Goal: Information Seeking & Learning: Learn about a topic

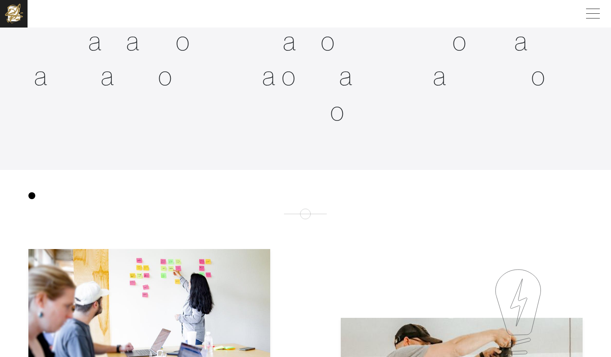
scroll to position [345, 0]
click at [19, 17] on img at bounding box center [14, 14] width 28 height 28
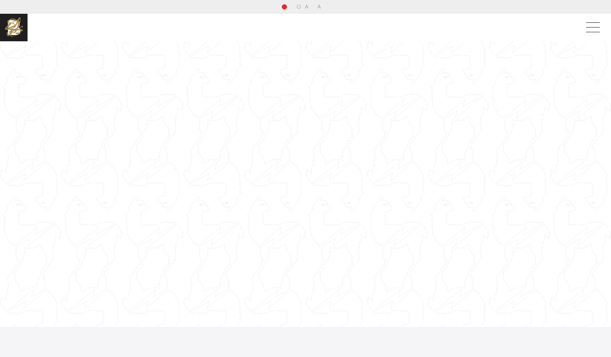
click at [134, 77] on div at bounding box center [305, 184] width 611 height 344
click at [96, 79] on div at bounding box center [305, 184] width 611 height 344
drag, startPoint x: 97, startPoint y: 79, endPoint x: 104, endPoint y: 78, distance: 7.0
click at [97, 78] on div at bounding box center [305, 184] width 611 height 344
click at [230, 135] on div at bounding box center [305, 184] width 611 height 344
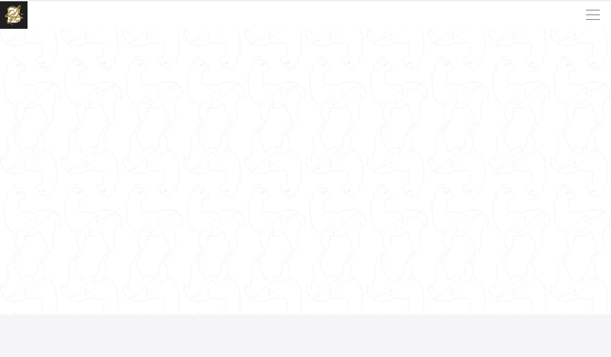
click at [218, 138] on div at bounding box center [306, 172] width 612 height 344
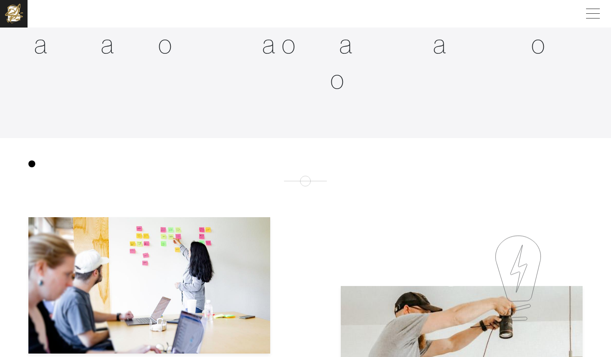
scroll to position [378, 0]
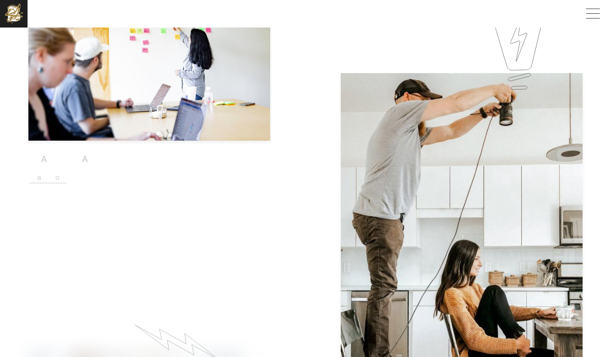
scroll to position [584, 0]
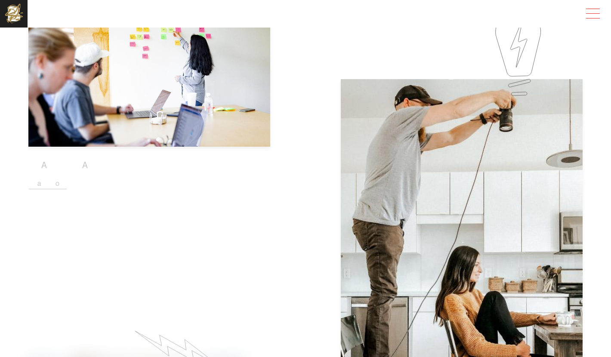
click at [591, 12] on span at bounding box center [592, 14] width 20 height 16
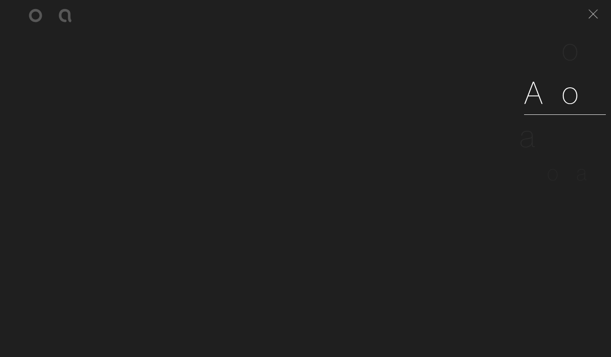
click at [575, 101] on span "o" at bounding box center [571, 92] width 18 height 39
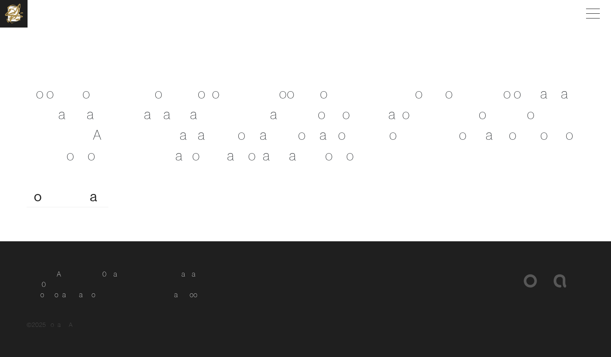
scroll to position [1652, 0]
click at [592, 14] on span at bounding box center [592, 14] width 20 height 16
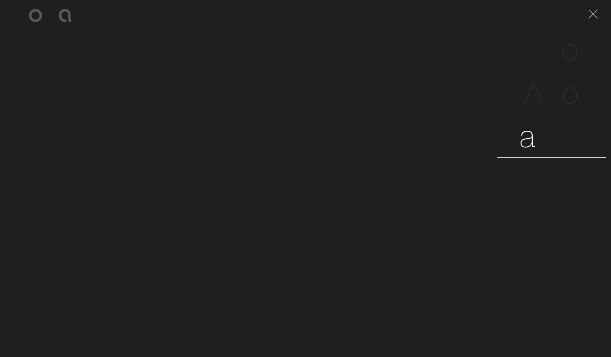
click at [561, 148] on span "e" at bounding box center [555, 135] width 17 height 39
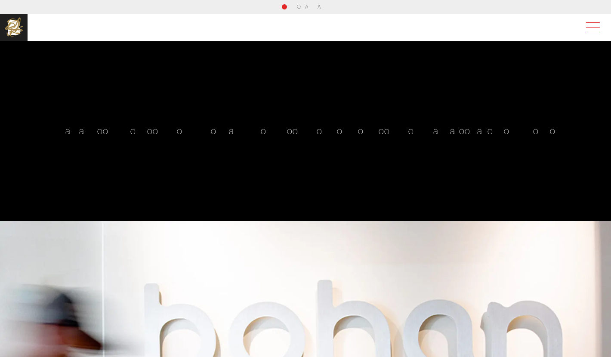
click at [594, 22] on span at bounding box center [592, 28] width 20 height 16
click at [601, 25] on span at bounding box center [592, 28] width 20 height 16
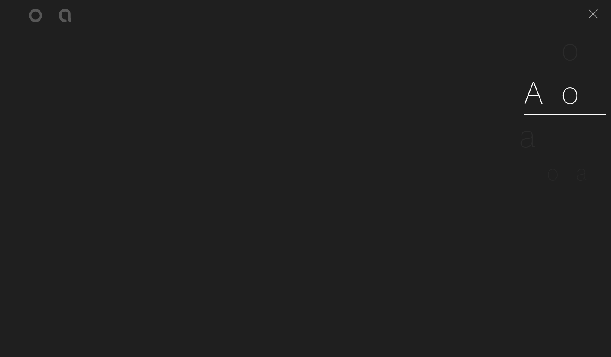
click at [567, 90] on span "o" at bounding box center [571, 92] width 18 height 39
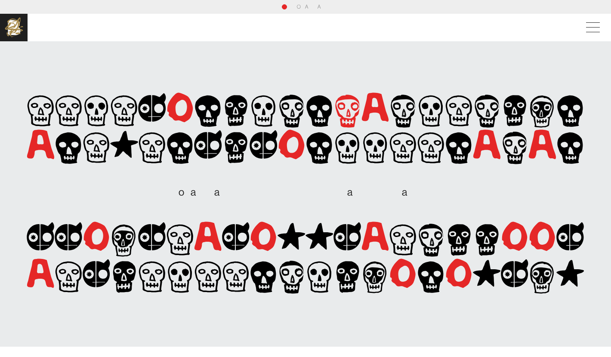
click at [347, 112] on icon at bounding box center [348, 113] width 4 height 8
click at [180, 112] on icon at bounding box center [180, 108] width 28 height 30
click at [174, 113] on icon at bounding box center [180, 107] width 25 height 29
drag, startPoint x: 174, startPoint y: 113, endPoint x: 178, endPoint y: 113, distance: 4.3
click at [176, 113] on icon at bounding box center [180, 107] width 25 height 29
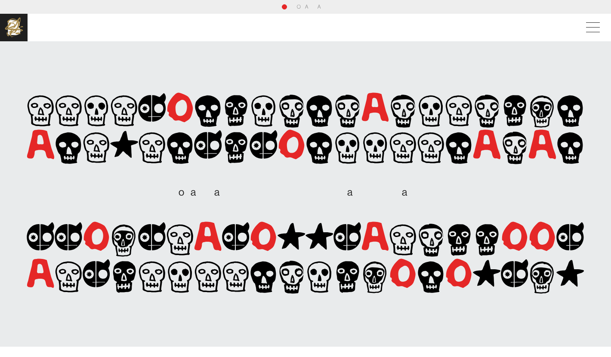
drag, startPoint x: 393, startPoint y: 111, endPoint x: 387, endPoint y: 112, distance: 6.5
click at [393, 111] on icon at bounding box center [403, 111] width 24 height 33
drag, startPoint x: 375, startPoint y: 112, endPoint x: 372, endPoint y: 118, distance: 6.7
click at [376, 112] on icon at bounding box center [375, 107] width 27 height 29
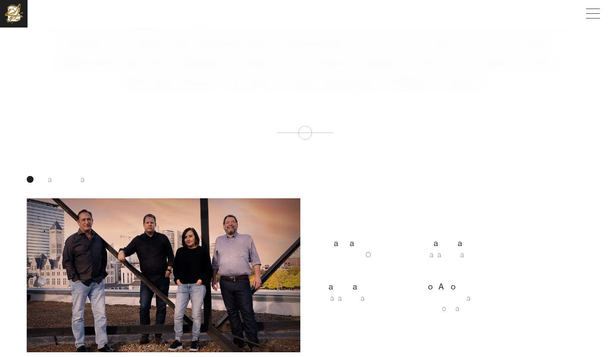
scroll to position [372, 0]
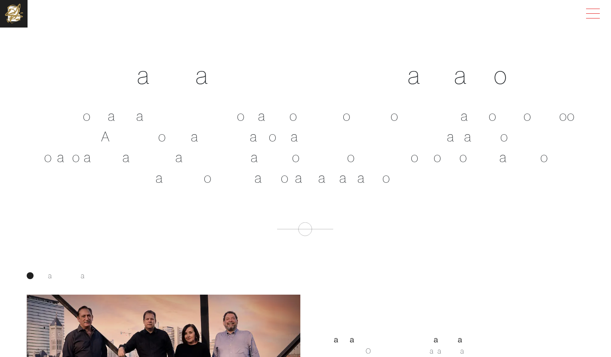
click at [598, 10] on span at bounding box center [592, 14] width 20 height 16
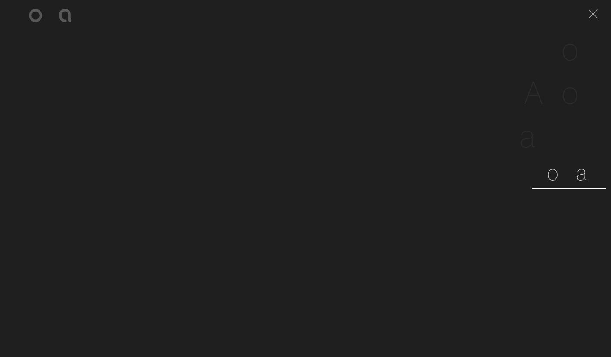
click at [561, 177] on span "n" at bounding box center [564, 173] width 11 height 26
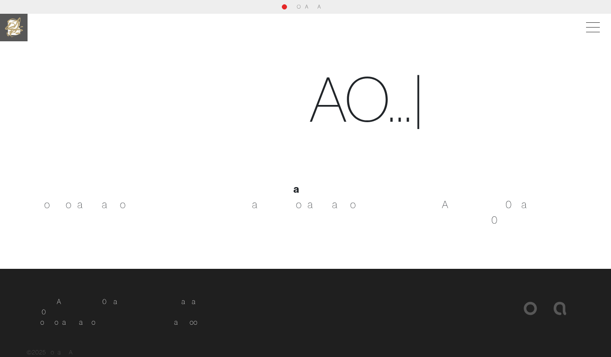
click at [22, 30] on img at bounding box center [14, 28] width 28 height 28
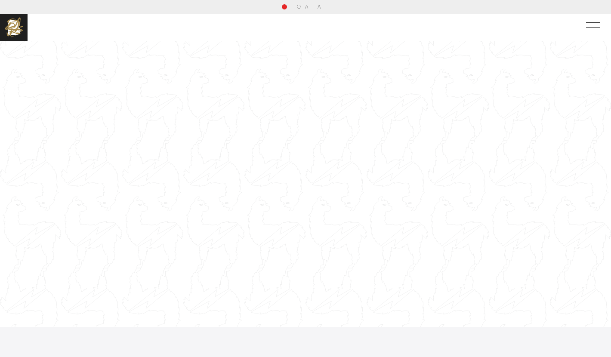
click at [162, 82] on div at bounding box center [305, 184] width 611 height 344
click at [162, 83] on div at bounding box center [305, 184] width 611 height 344
click at [418, 83] on div at bounding box center [305, 184] width 611 height 344
click at [591, 28] on span at bounding box center [592, 28] width 20 height 16
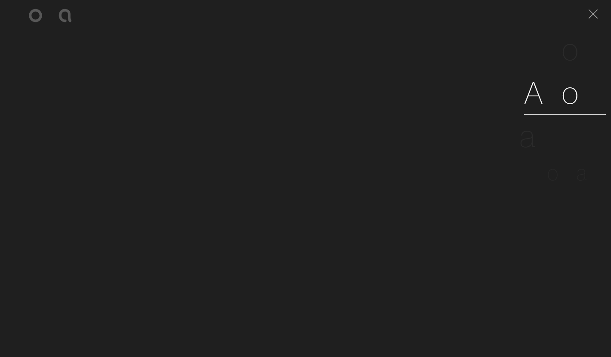
click at [577, 78] on span "o" at bounding box center [571, 92] width 18 height 39
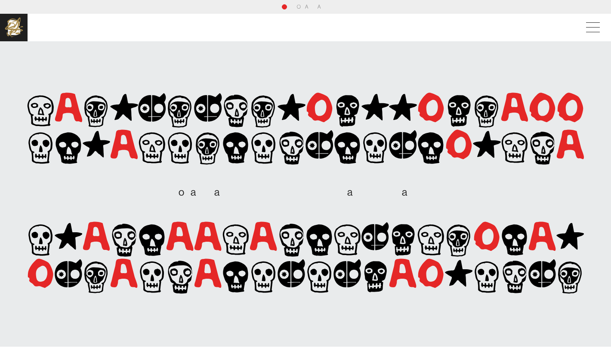
click at [329, 110] on icon at bounding box center [319, 107] width 25 height 29
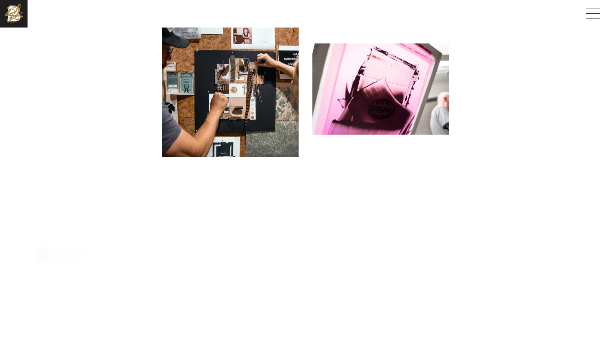
scroll to position [875, 0]
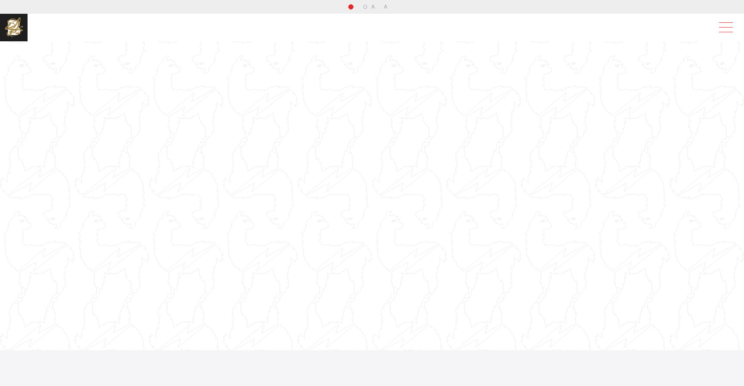
click at [729, 31] on span at bounding box center [724, 28] width 20 height 16
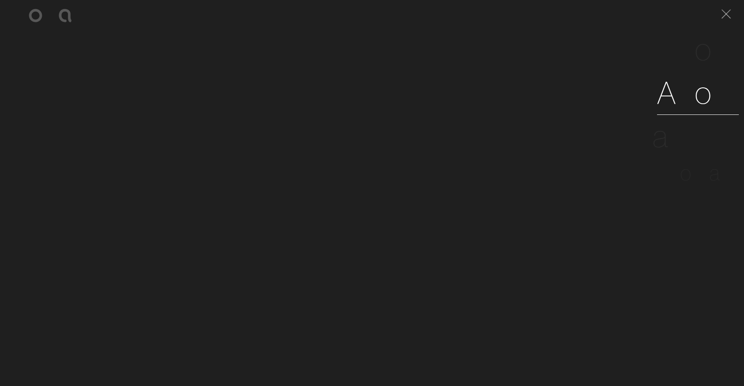
click at [679, 93] on span "b" at bounding box center [686, 92] width 18 height 39
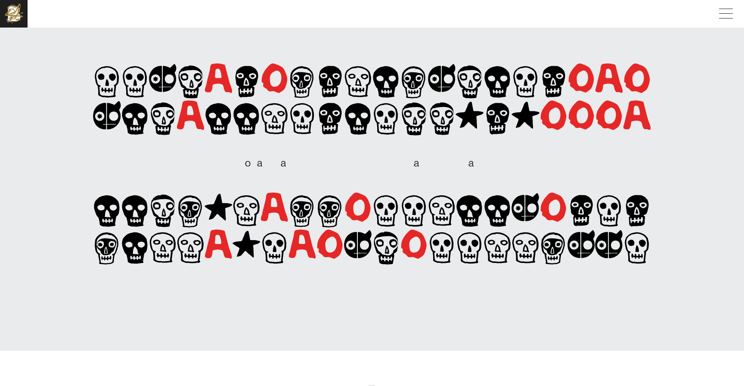
scroll to position [61, 0]
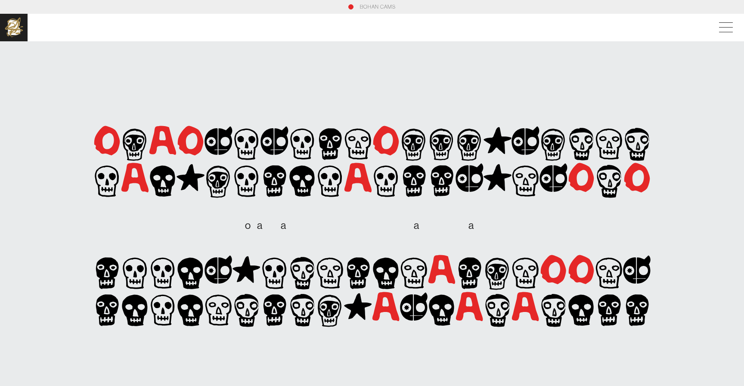
scroll to position [61, 0]
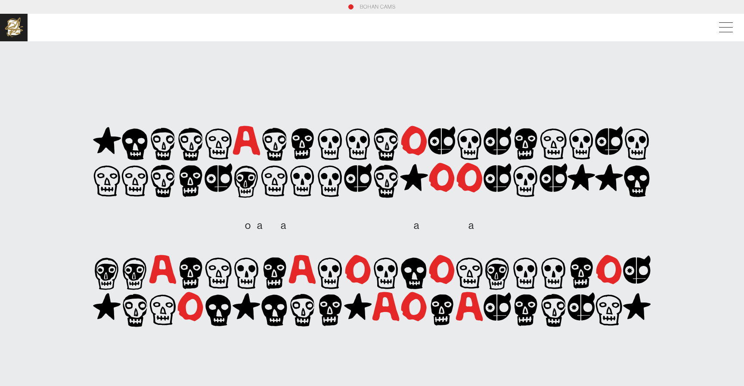
scroll to position [61, 0]
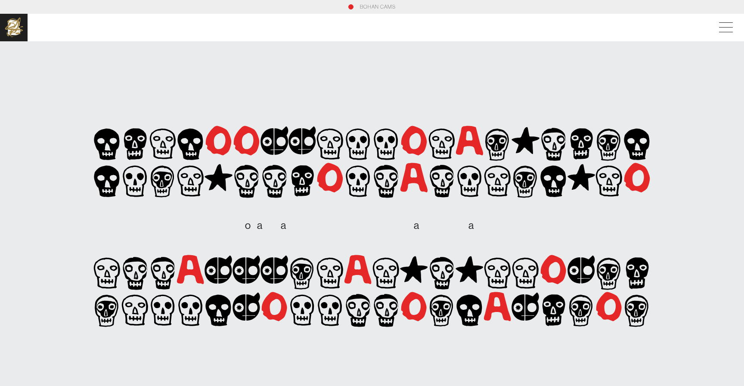
scroll to position [61, 0]
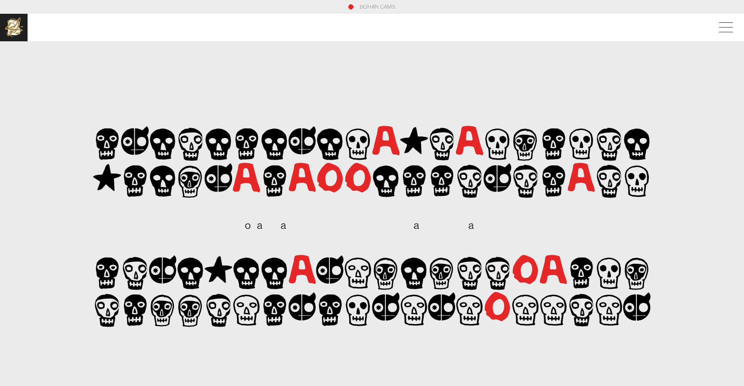
scroll to position [61, 0]
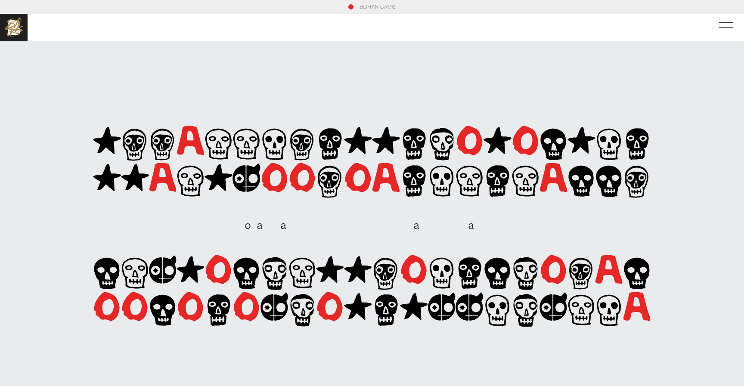
scroll to position [61, 0]
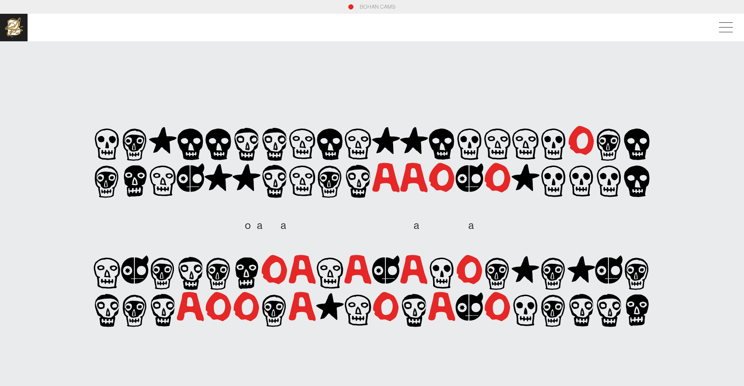
scroll to position [61, 0]
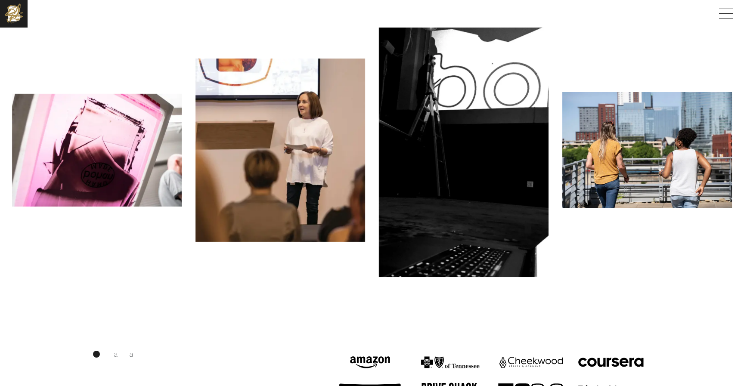
scroll to position [890, 0]
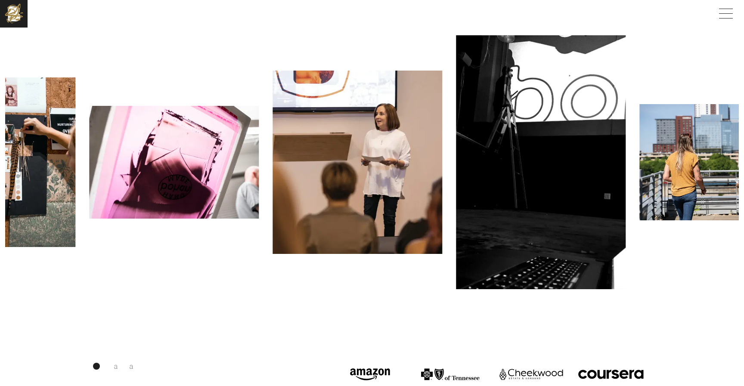
click at [259, 142] on img at bounding box center [174, 162] width 170 height 113
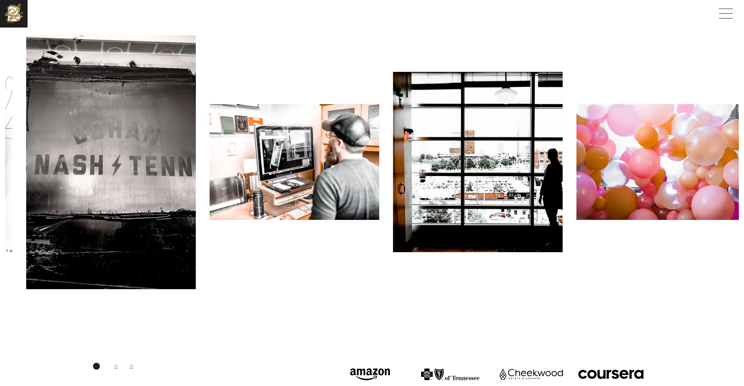
click at [340, 184] on img at bounding box center [295, 162] width 170 height 116
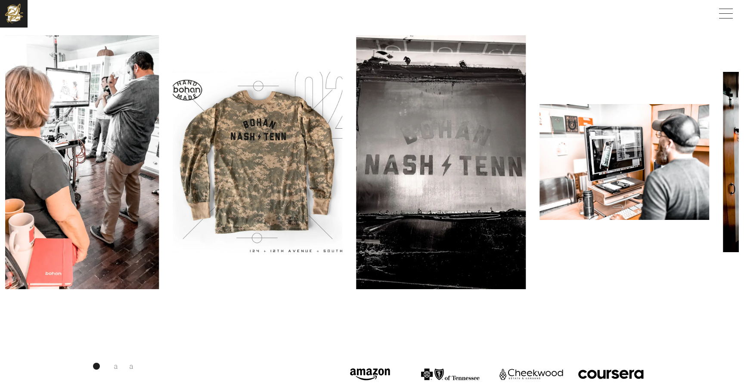
click at [526, 171] on img at bounding box center [441, 162] width 170 height 254
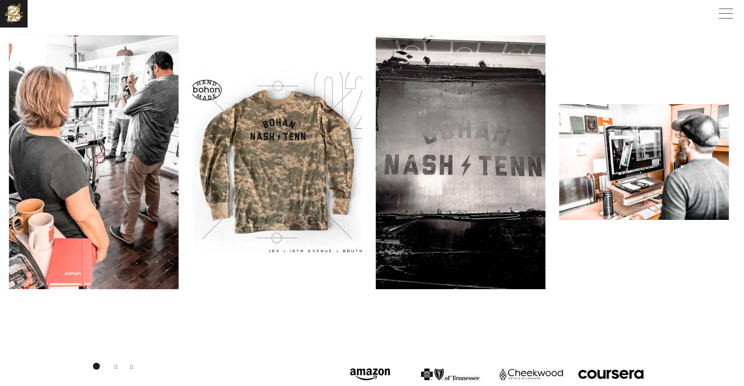
click at [362, 166] on img at bounding box center [277, 162] width 170 height 180
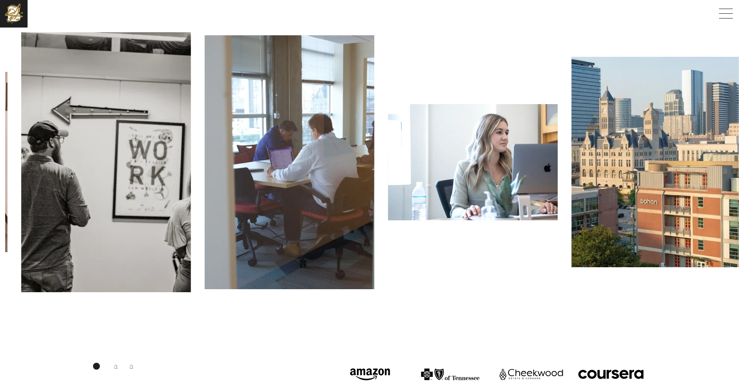
click at [469, 173] on img at bounding box center [473, 162] width 170 height 116
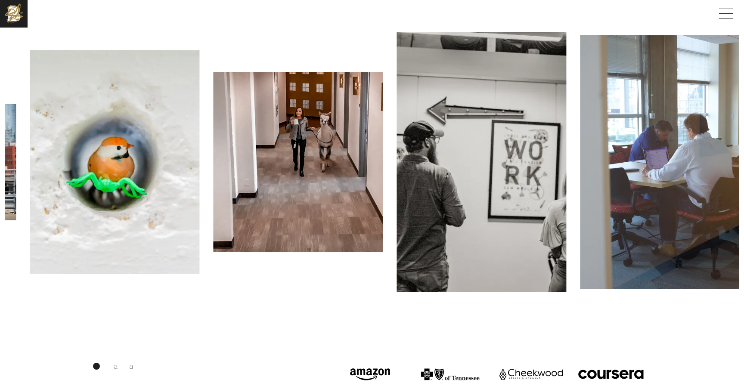
click at [390, 185] on div at bounding box center [297, 162] width 183 height 180
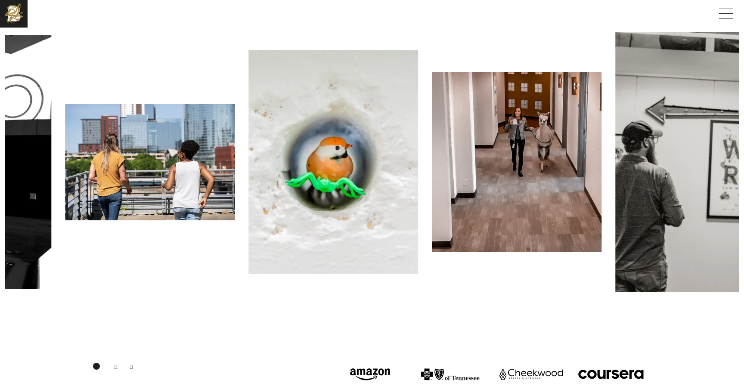
click at [425, 169] on div at bounding box center [333, 162] width 183 height 224
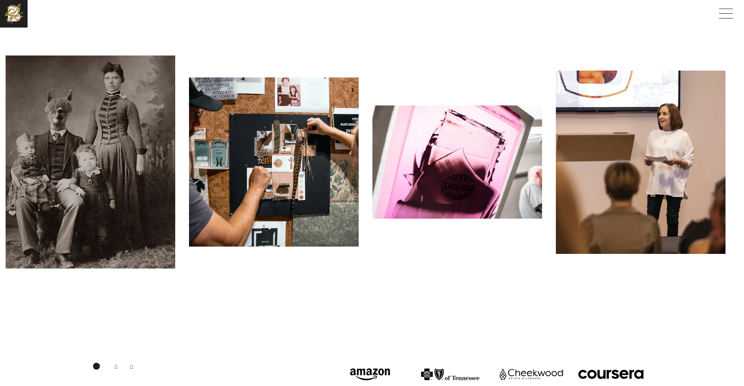
click at [359, 175] on img at bounding box center [274, 162] width 170 height 169
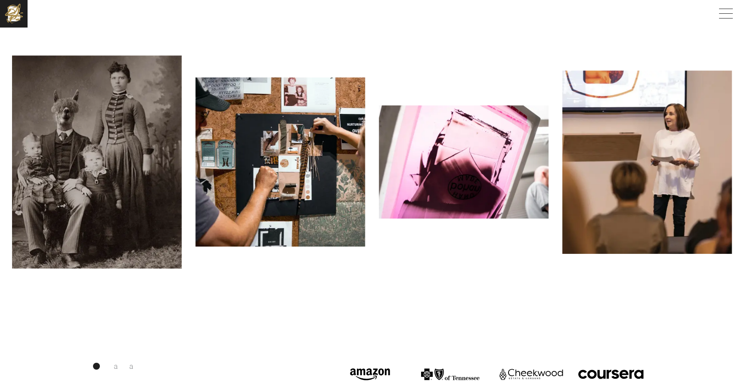
scroll to position [1268, 0]
